Goal: Navigation & Orientation: Find specific page/section

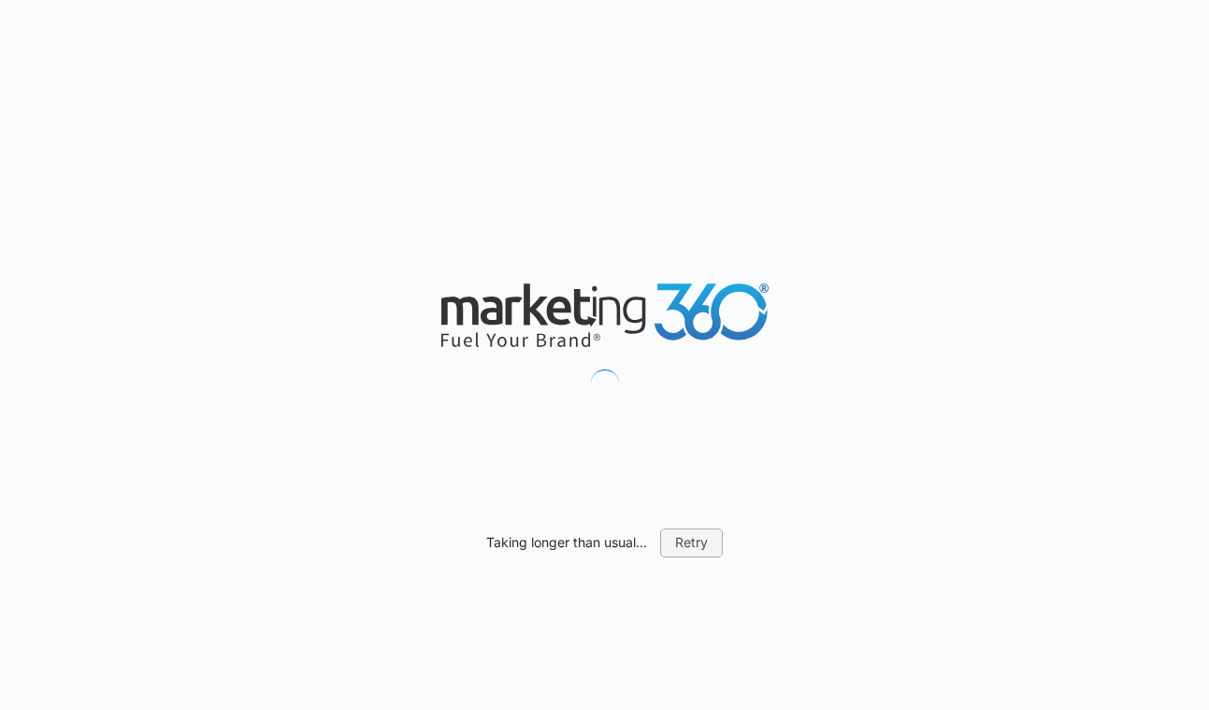
click at [690, 540] on button "Retry" at bounding box center [691, 542] width 63 height 28
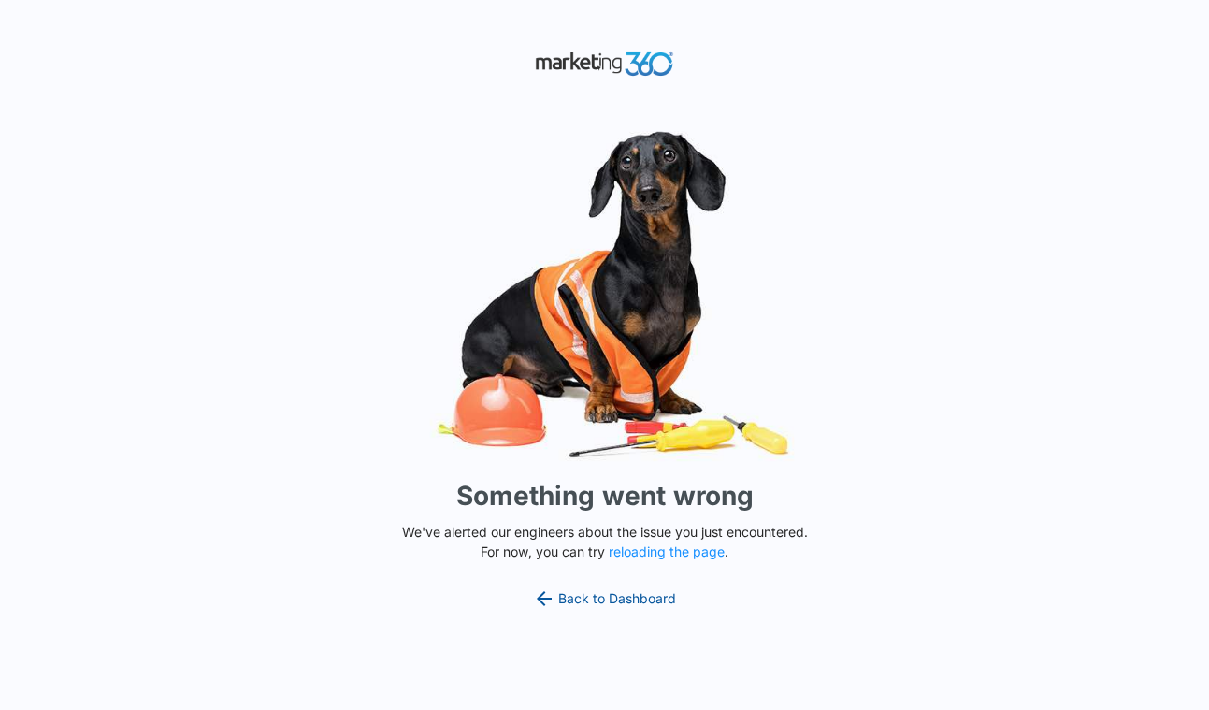
click at [636, 597] on link "Back to Dashboard" at bounding box center [605, 598] width 144 height 22
